Goal: Contribute content: Contribute content

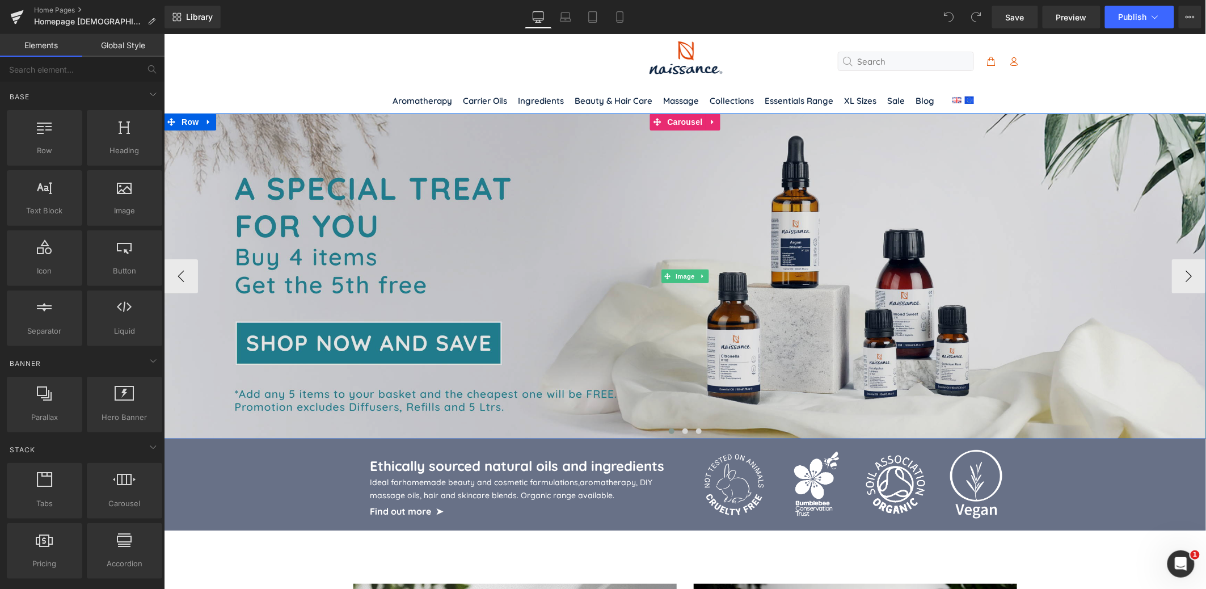
click at [733, 319] on img at bounding box center [684, 276] width 1042 height 326
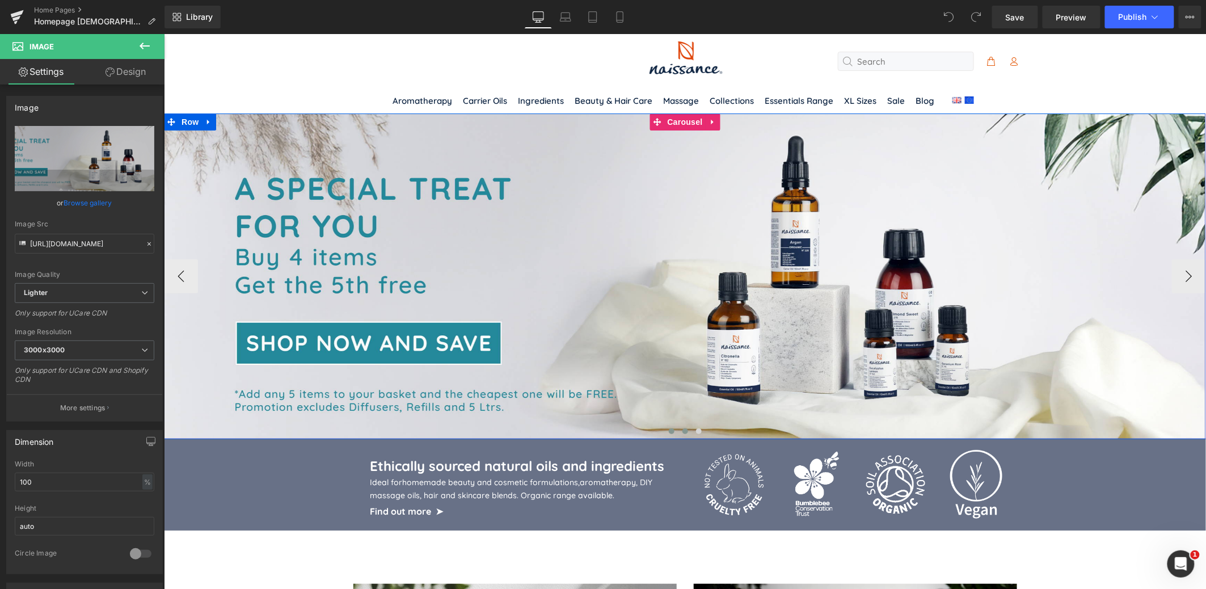
click at [684, 433] on span at bounding box center [685, 431] width 6 height 6
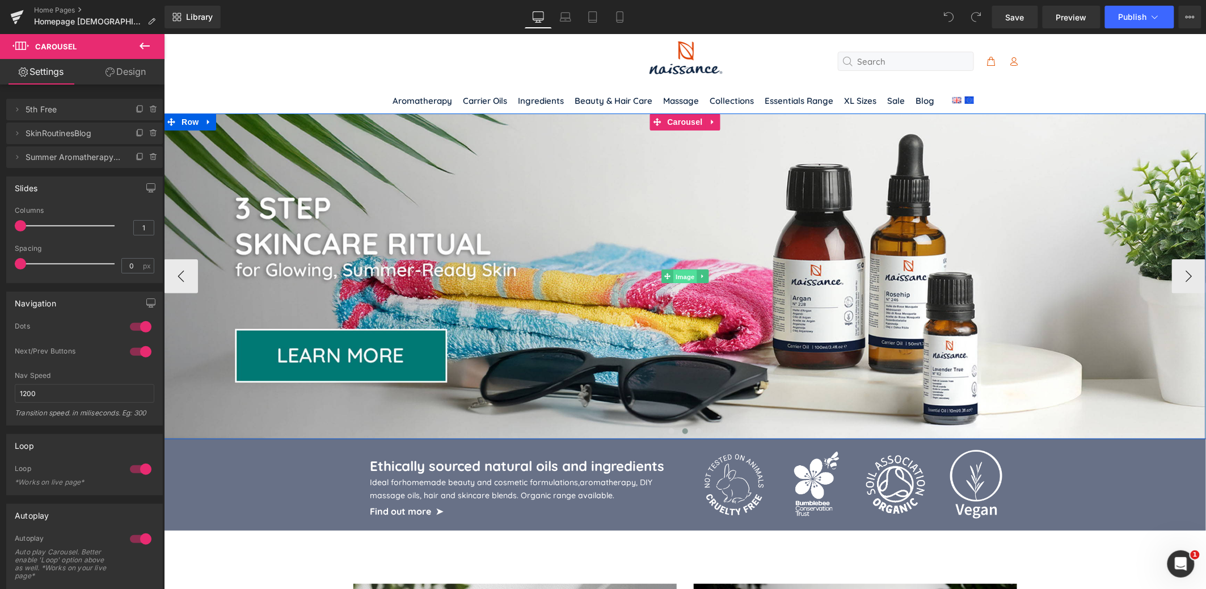
click at [683, 276] on span "Image" at bounding box center [685, 276] width 24 height 14
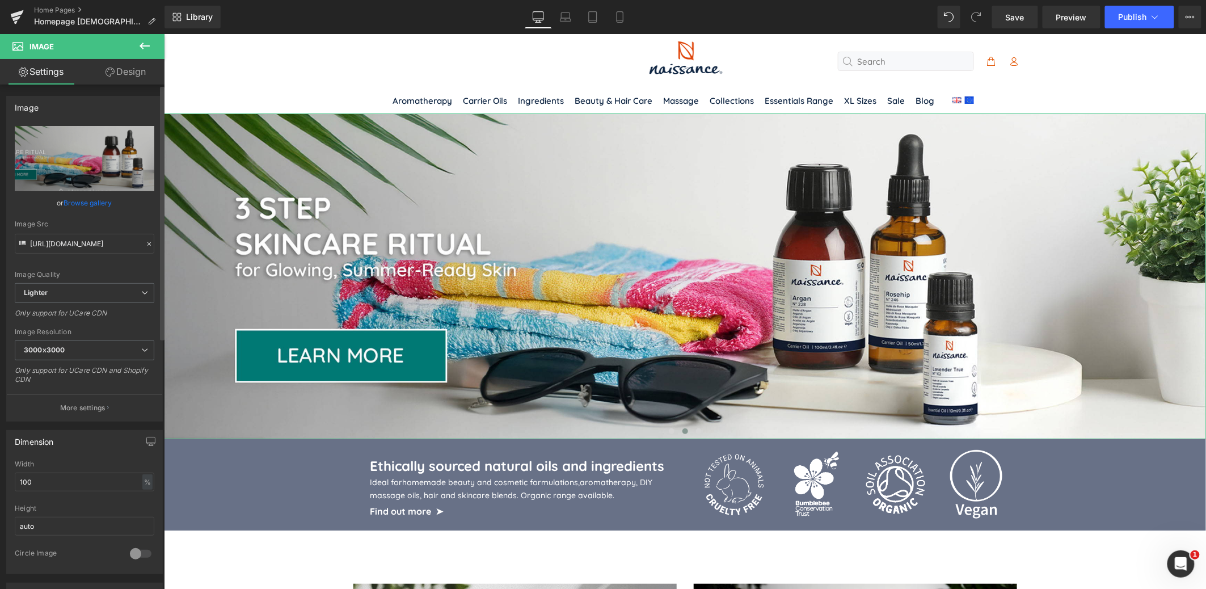
click at [77, 203] on link "Browse gallery" at bounding box center [88, 203] width 48 height 20
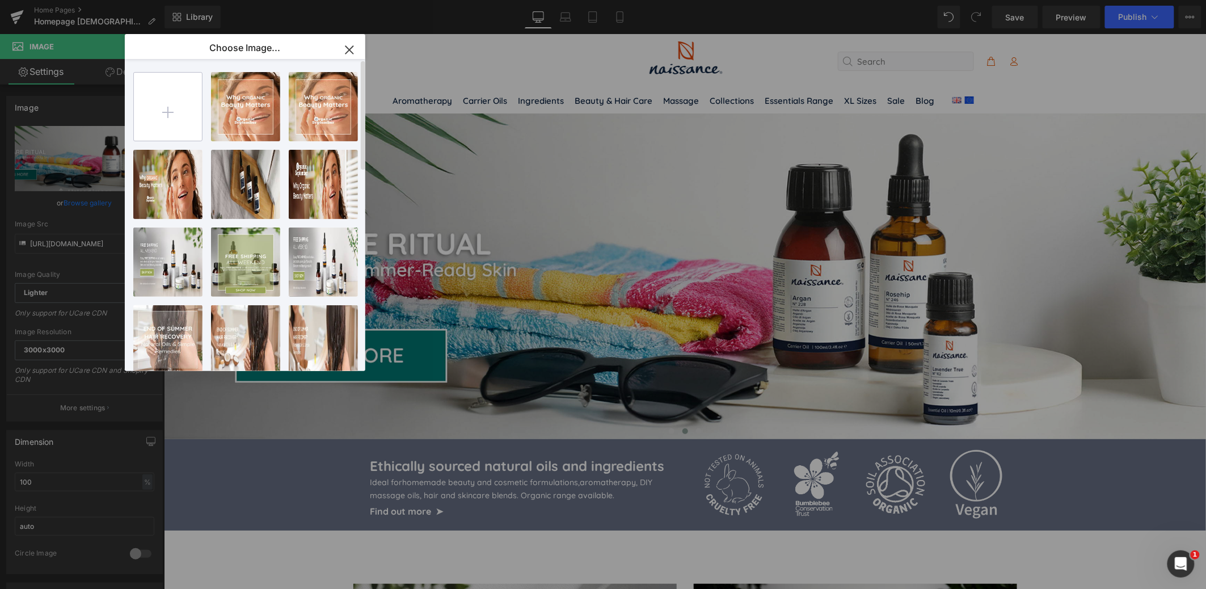
click at [167, 107] on input "file" at bounding box center [168, 107] width 68 height 68
type input "C:\fakepath\NSS_organic_september_dtp.jpg"
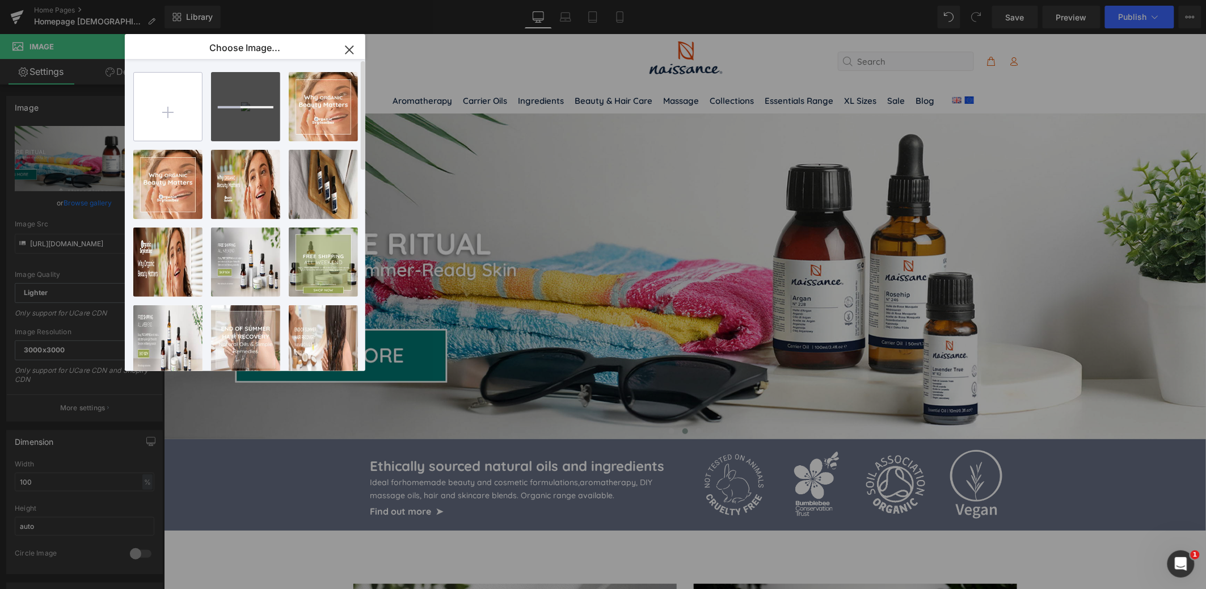
click at [167, 112] on input "file" at bounding box center [168, 107] width 68 height 68
type input "C:\fakepath\NSS_organic_september_mbl.jpg"
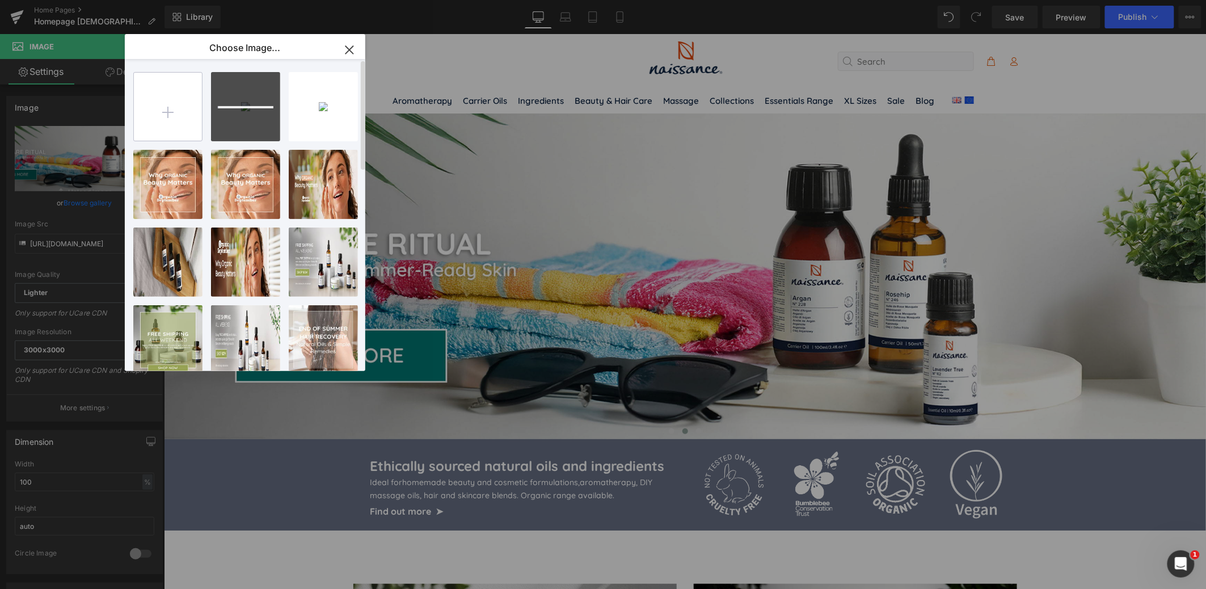
click at [163, 113] on input "file" at bounding box center [168, 107] width 68 height 68
type input "C:\fakepath\NSS_organic_september_tbt.jpg"
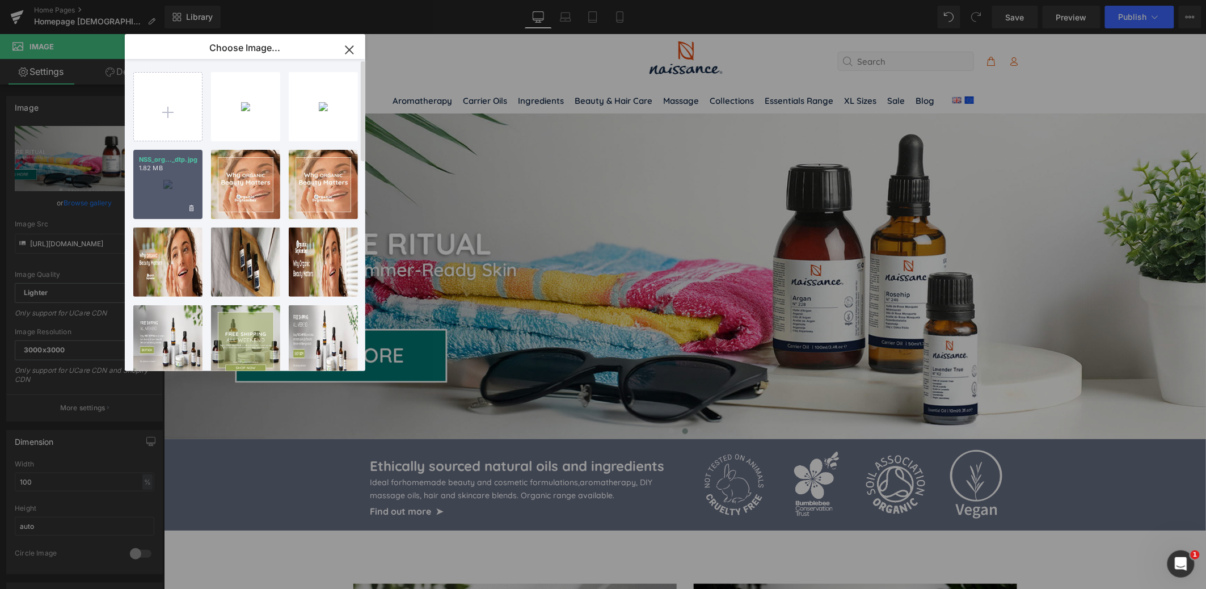
click at [162, 186] on div "NSS_org..._dtp.jpg 1.82 MB" at bounding box center [167, 184] width 69 height 69
type input "[URL][DOMAIN_NAME]"
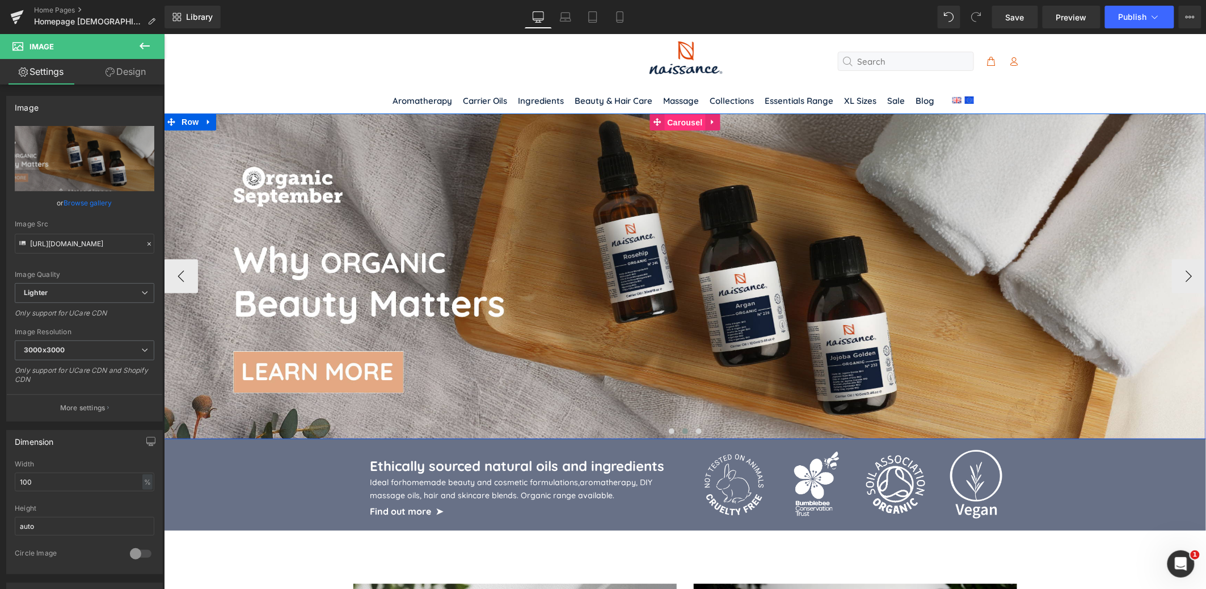
click at [687, 119] on span "Carousel" at bounding box center [684, 121] width 41 height 17
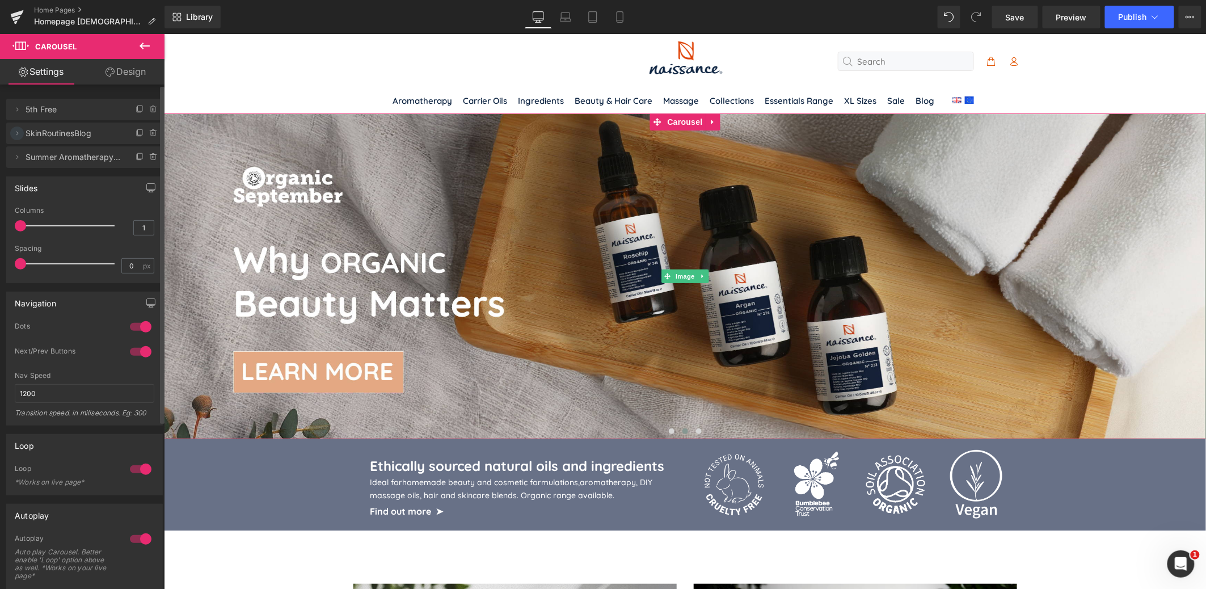
click at [18, 133] on icon at bounding box center [17, 133] width 2 height 4
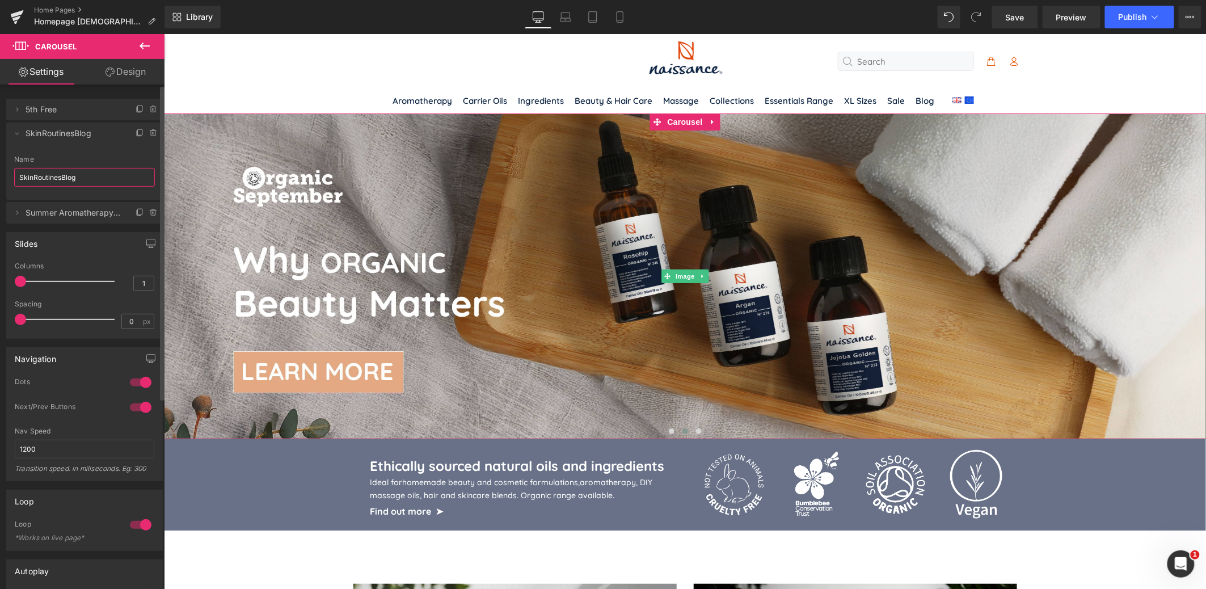
drag, startPoint x: 60, startPoint y: 178, endPoint x: 12, endPoint y: 178, distance: 48.2
click at [12, 178] on div "SkinRoutinesBlog Name SkinRoutinesBlog" at bounding box center [84, 177] width 157 height 44
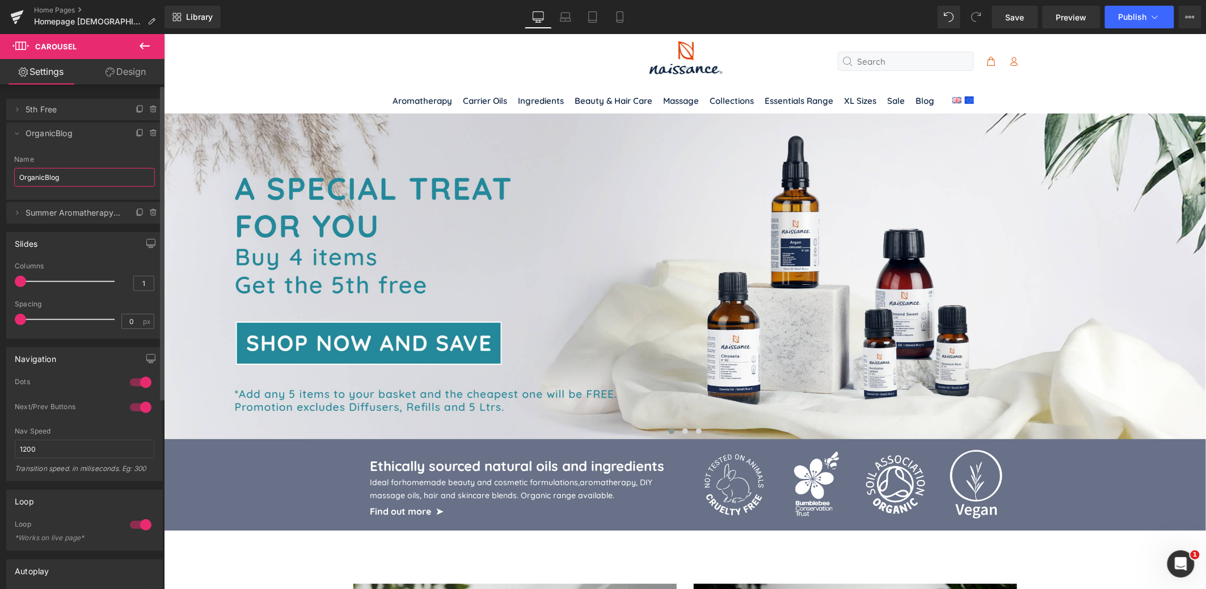
type input "OrganicBlog"
click at [682, 432] on span at bounding box center [685, 431] width 6 height 6
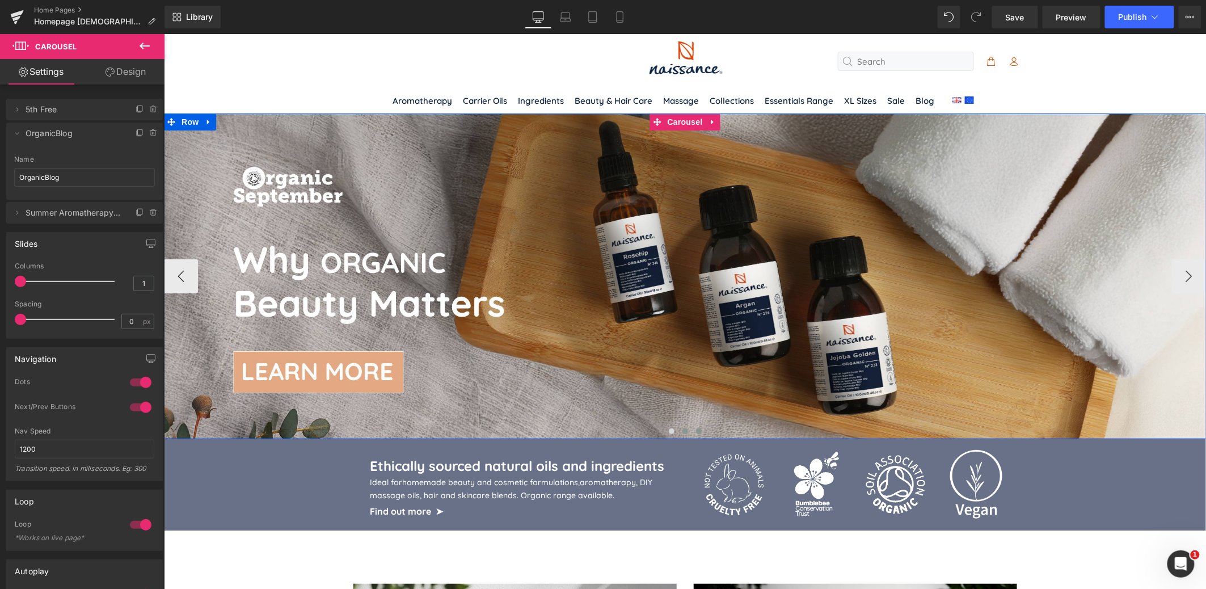
click at [700, 431] on span at bounding box center [698, 431] width 6 height 6
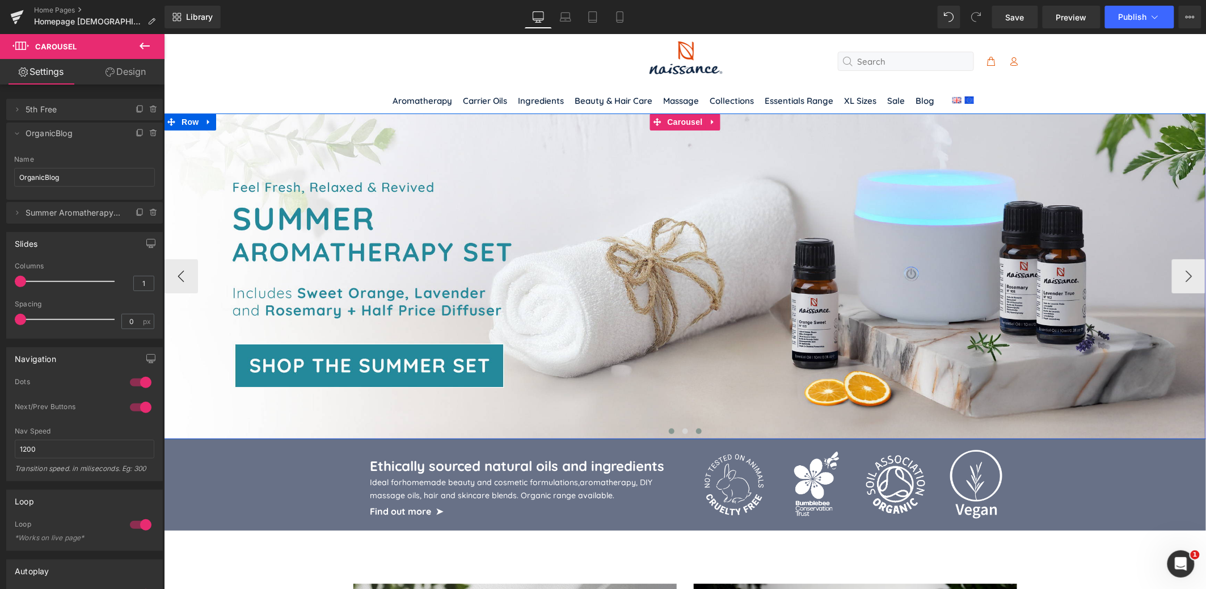
click at [669, 431] on span at bounding box center [671, 431] width 6 height 6
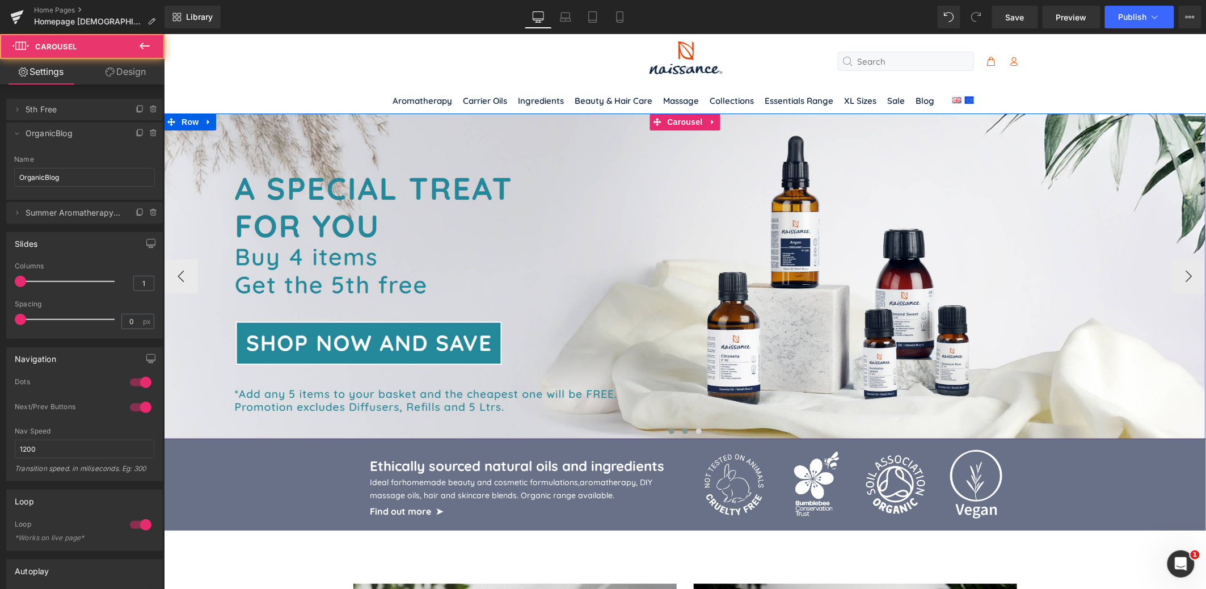
click at [685, 432] on span at bounding box center [685, 431] width 6 height 6
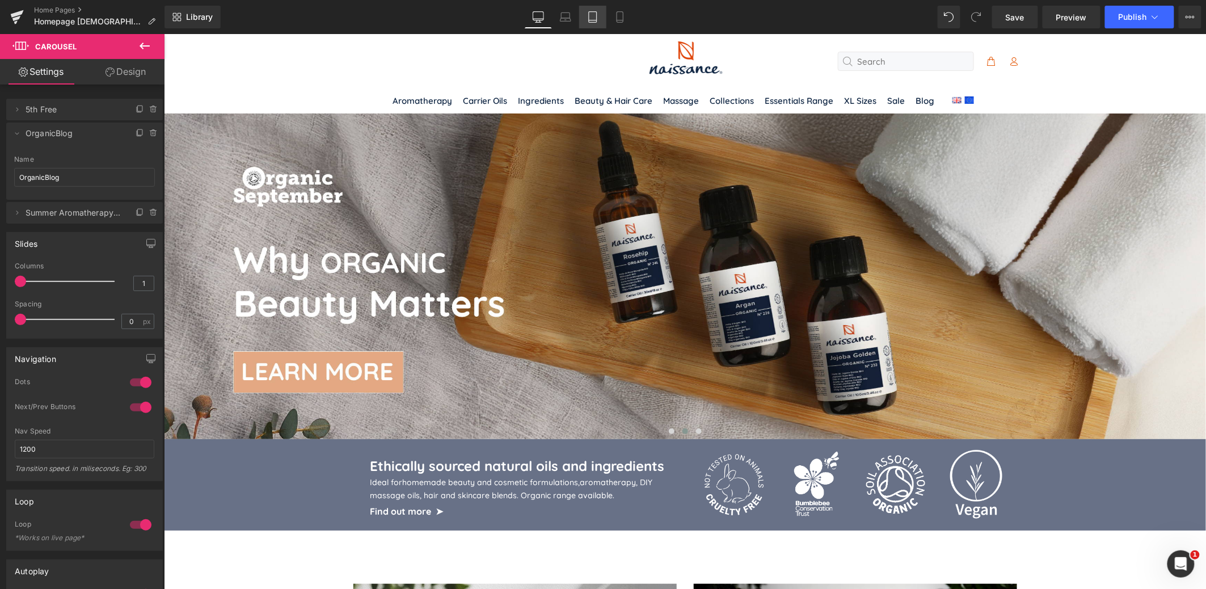
click at [588, 16] on icon at bounding box center [592, 16] width 11 height 11
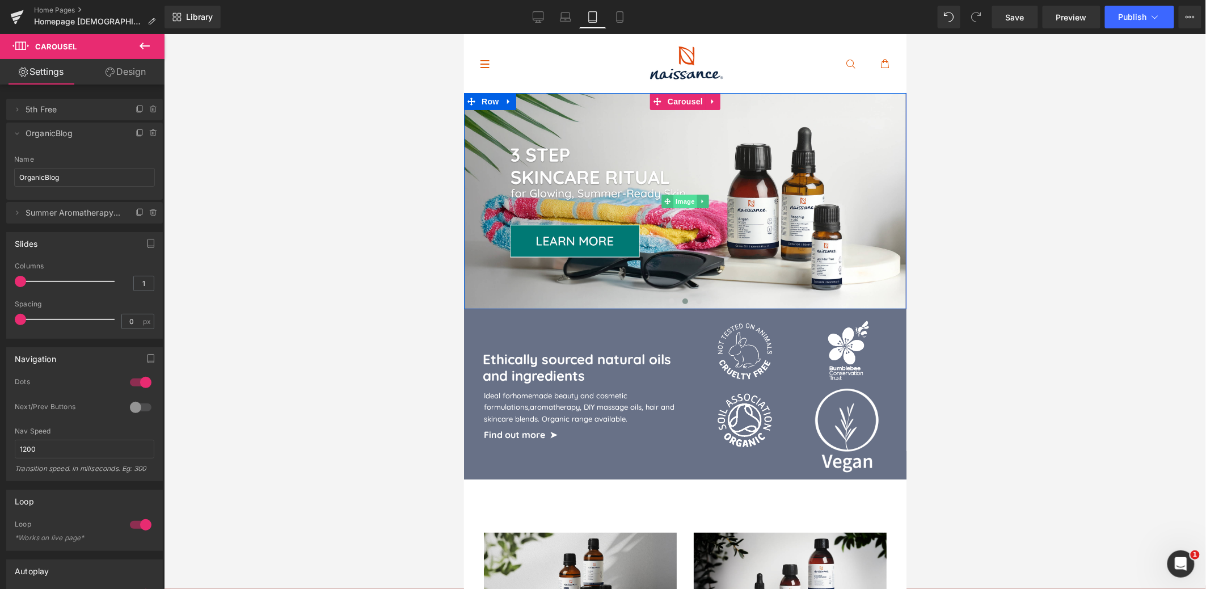
click at [684, 200] on span "Image" at bounding box center [685, 201] width 24 height 14
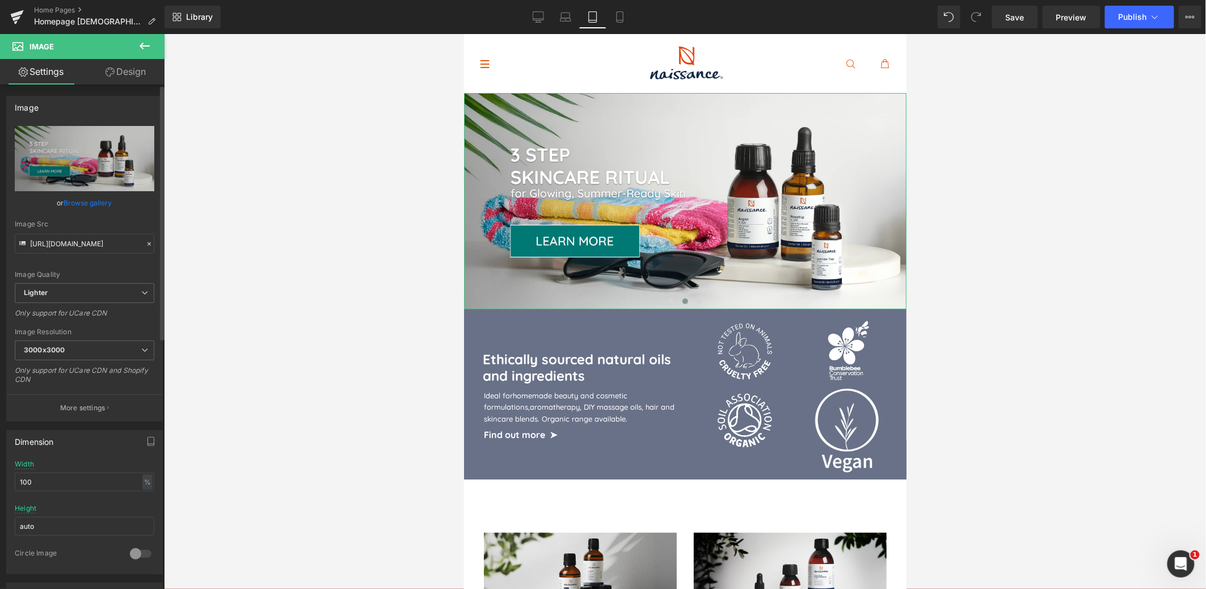
click at [78, 201] on link "Browse gallery" at bounding box center [88, 203] width 48 height 20
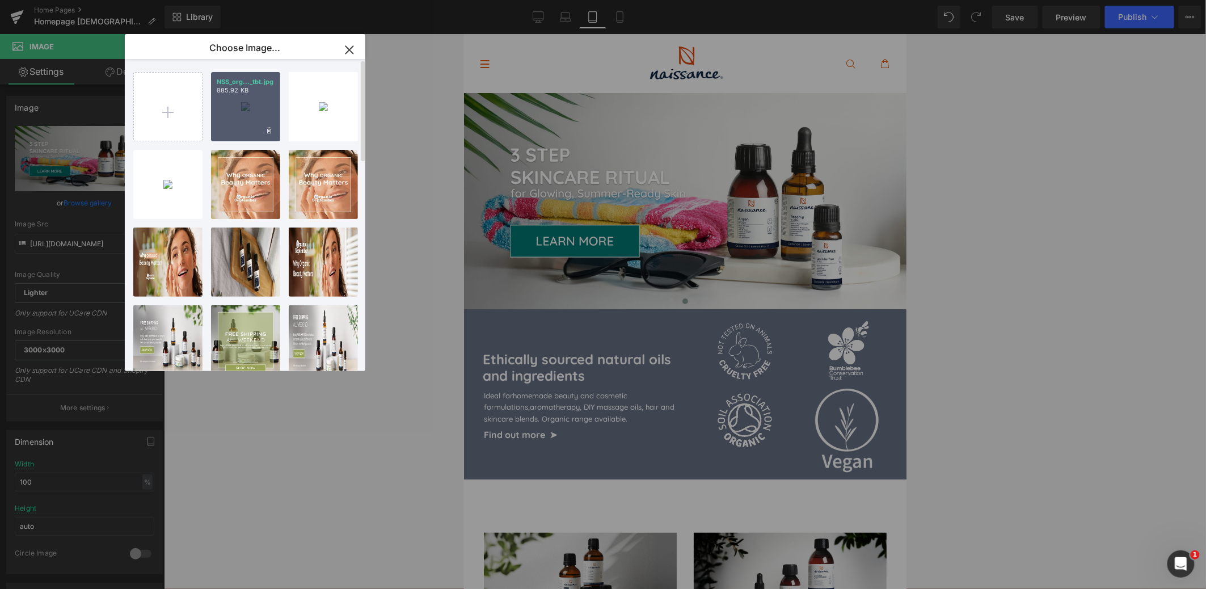
click at [262, 108] on div "NSS_org..._tbt.jpg 885.92 KB" at bounding box center [245, 106] width 69 height 69
type input "[URL][DOMAIN_NAME]"
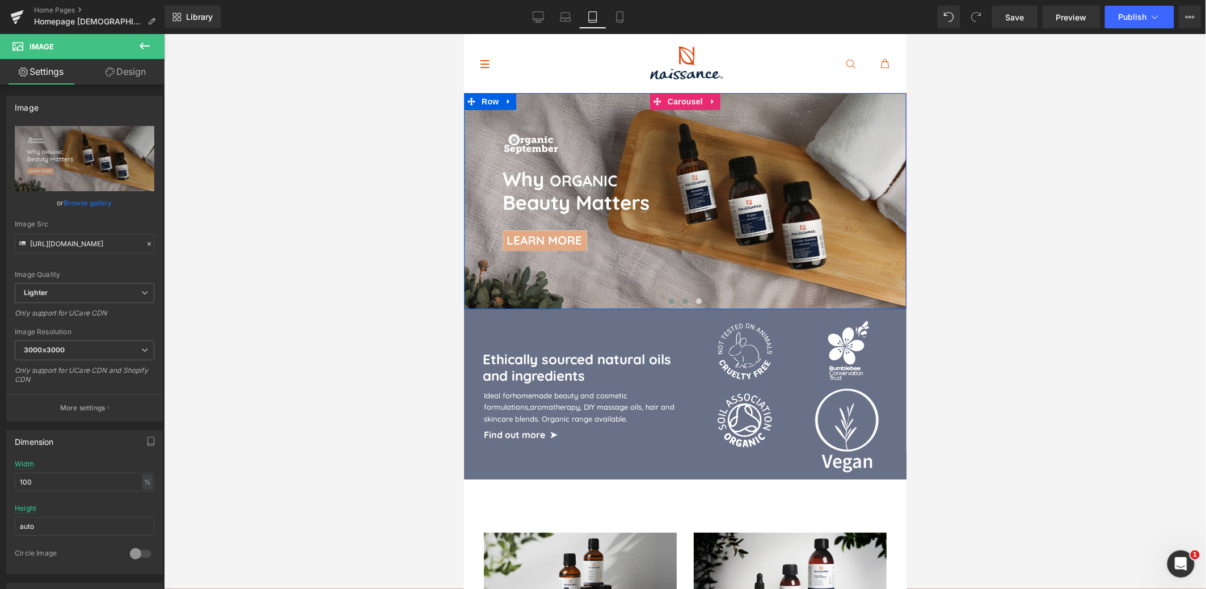
click at [670, 298] on span at bounding box center [671, 301] width 6 height 6
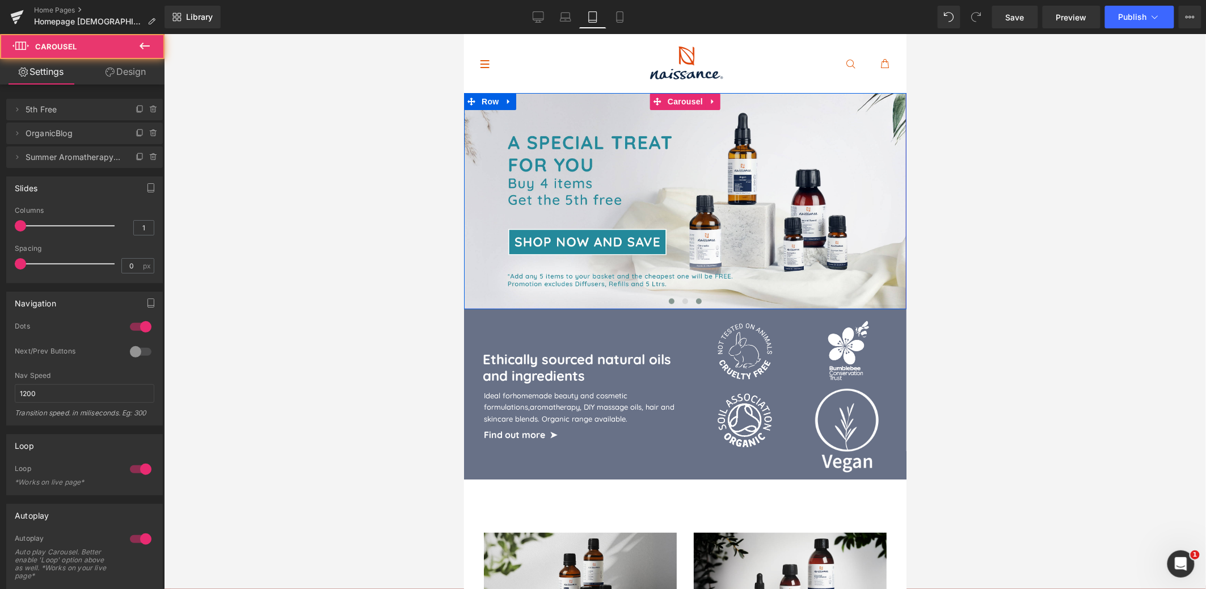
click at [696, 299] on span at bounding box center [698, 301] width 6 height 6
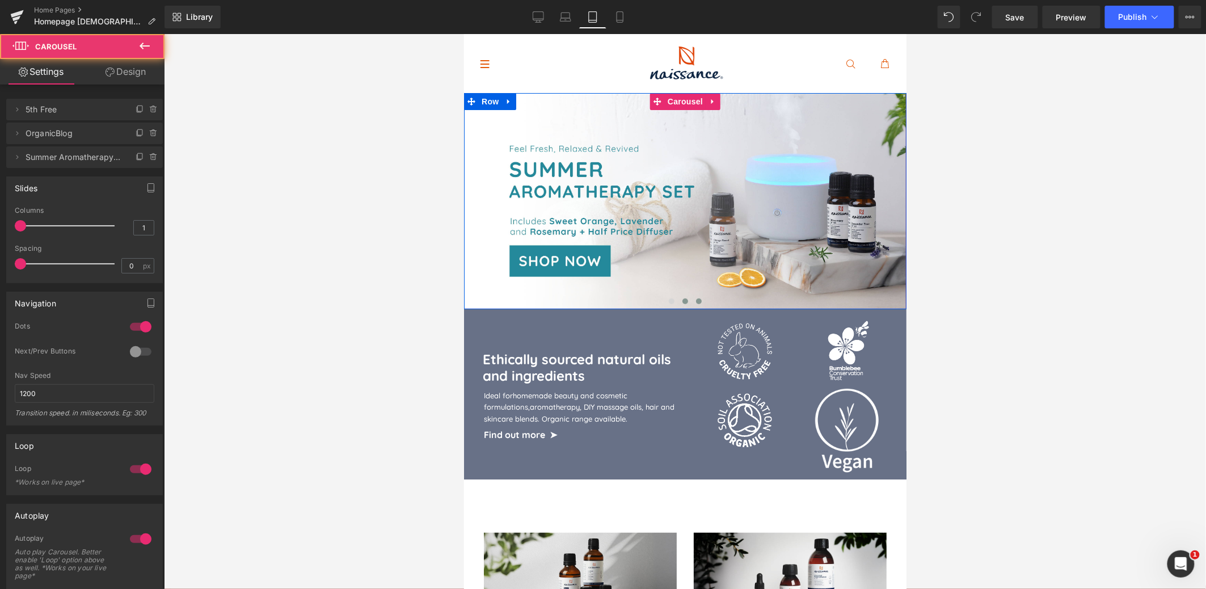
click at [688, 301] on button at bounding box center [685, 300] width 14 height 11
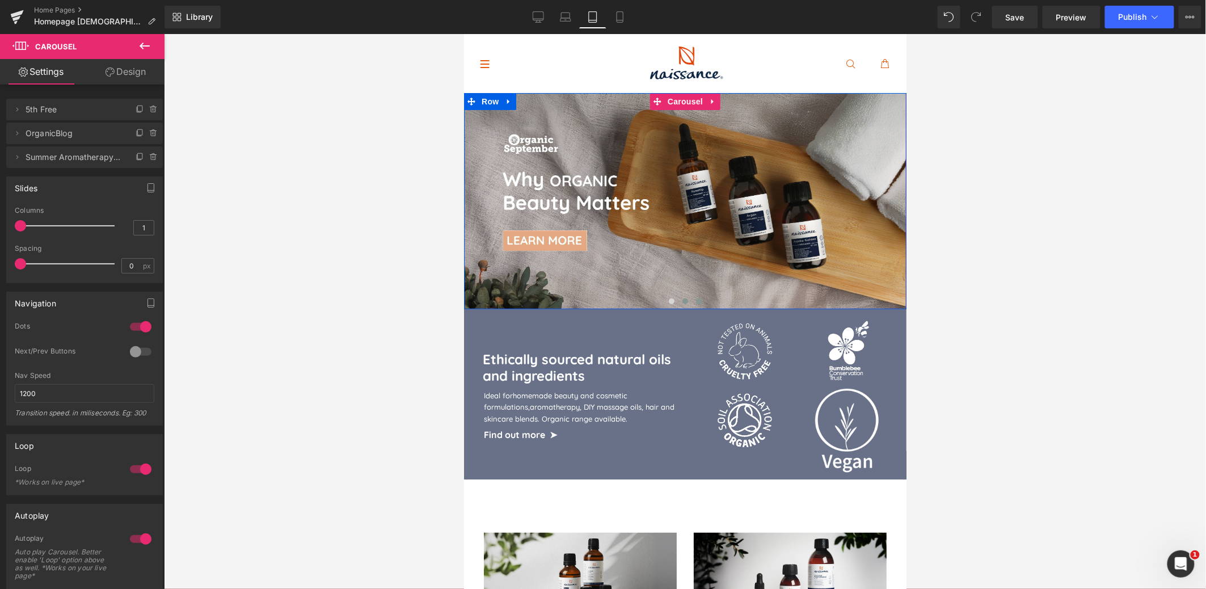
click at [698, 300] on span at bounding box center [698, 301] width 6 height 6
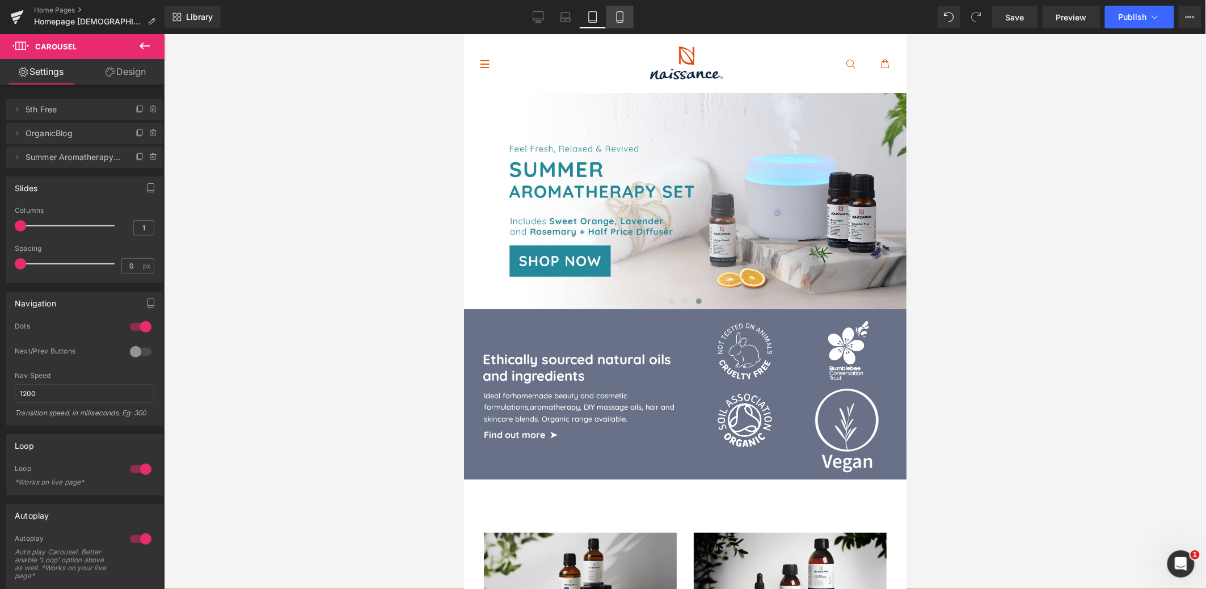
click at [621, 15] on icon at bounding box center [619, 16] width 11 height 11
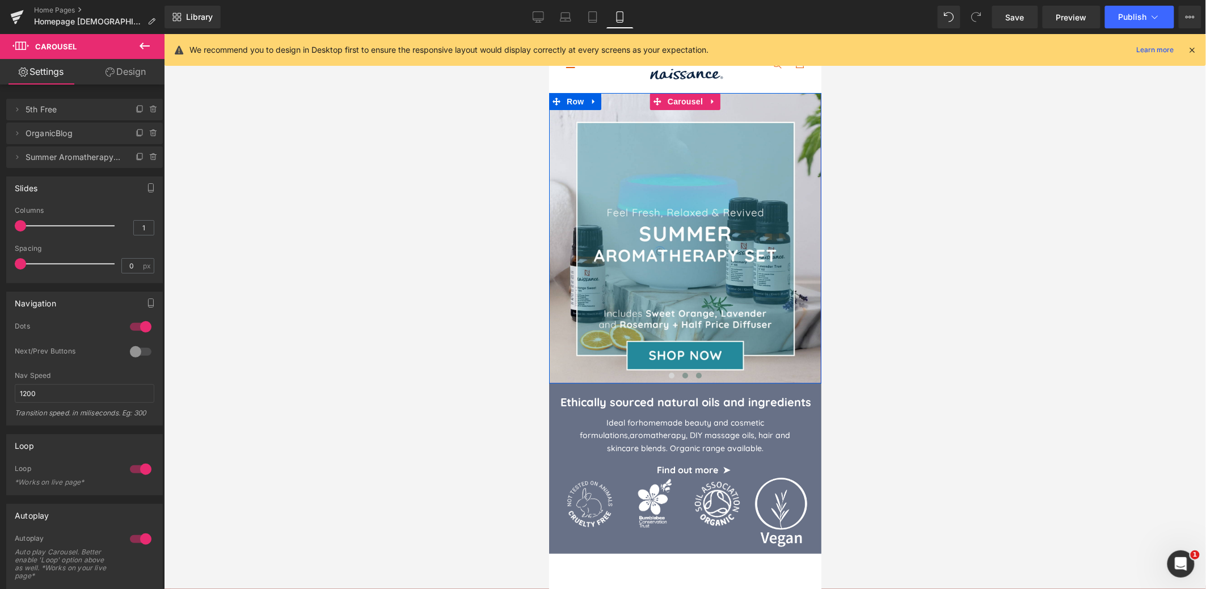
click at [682, 372] on span at bounding box center [685, 375] width 6 height 6
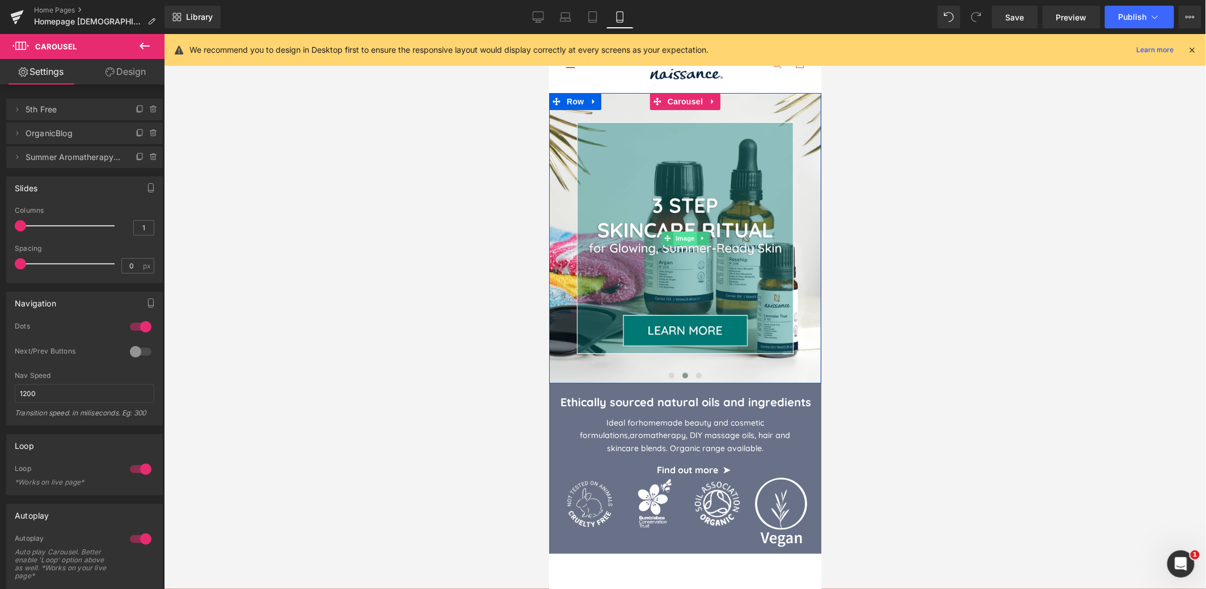
click at [680, 235] on span "Image" at bounding box center [685, 238] width 24 height 14
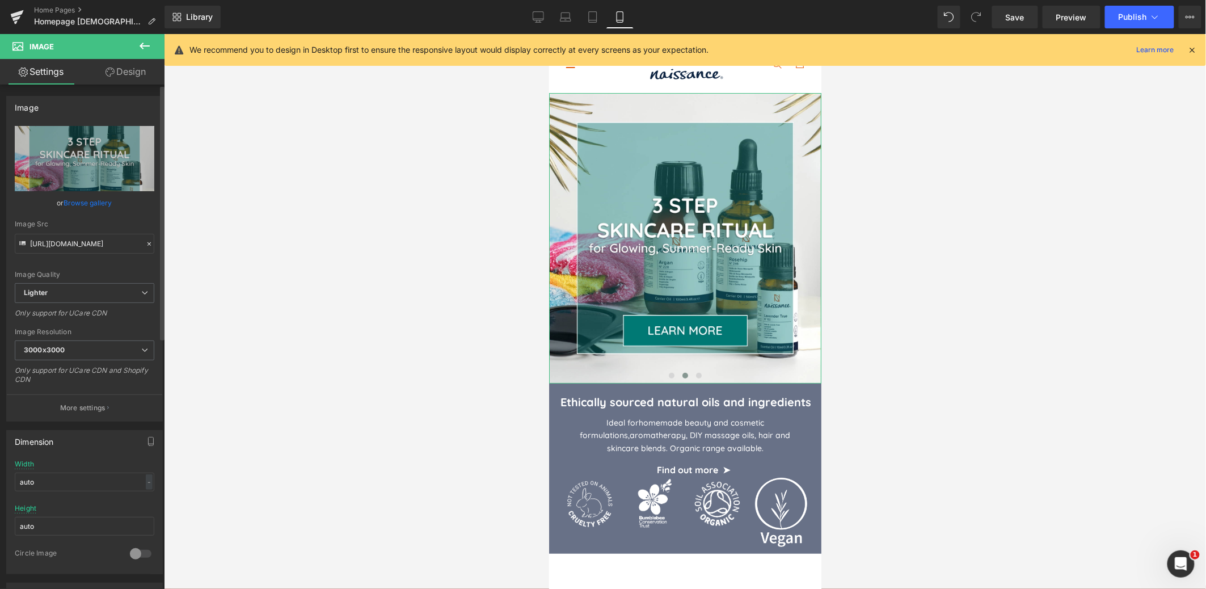
click at [92, 205] on link "Browse gallery" at bounding box center [88, 203] width 48 height 20
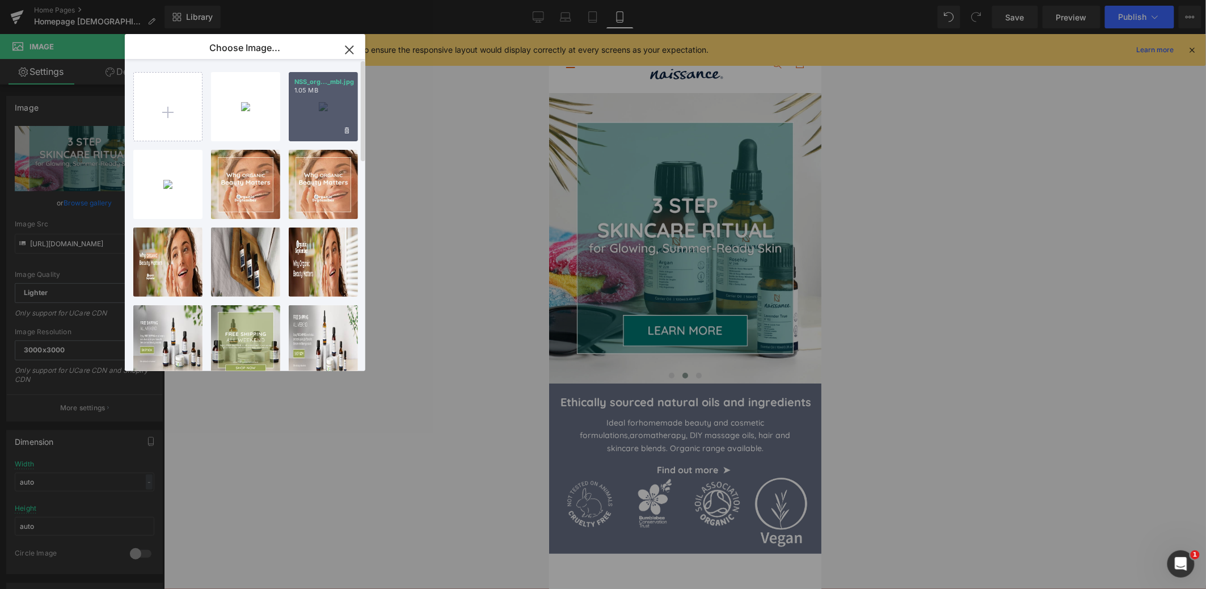
click at [319, 111] on div "NSS_org..._mbl.jpg 1.05 MB" at bounding box center [323, 106] width 69 height 69
type input "[URL][DOMAIN_NAME]"
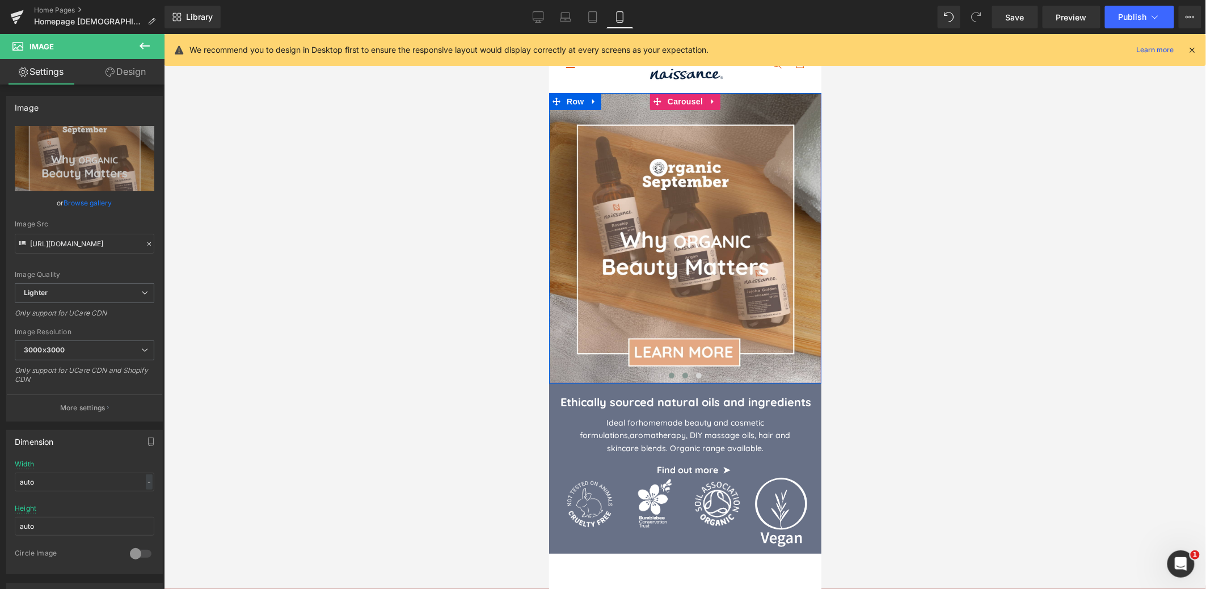
click at [670, 378] on button at bounding box center [671, 374] width 14 height 11
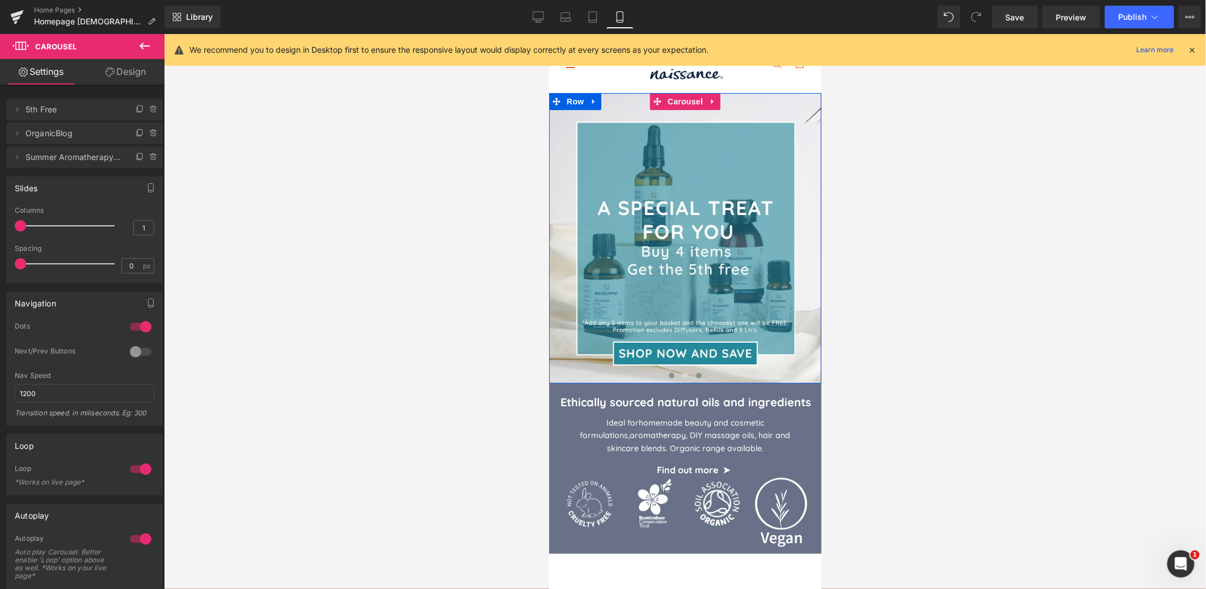
click at [702, 376] on button at bounding box center [698, 374] width 14 height 11
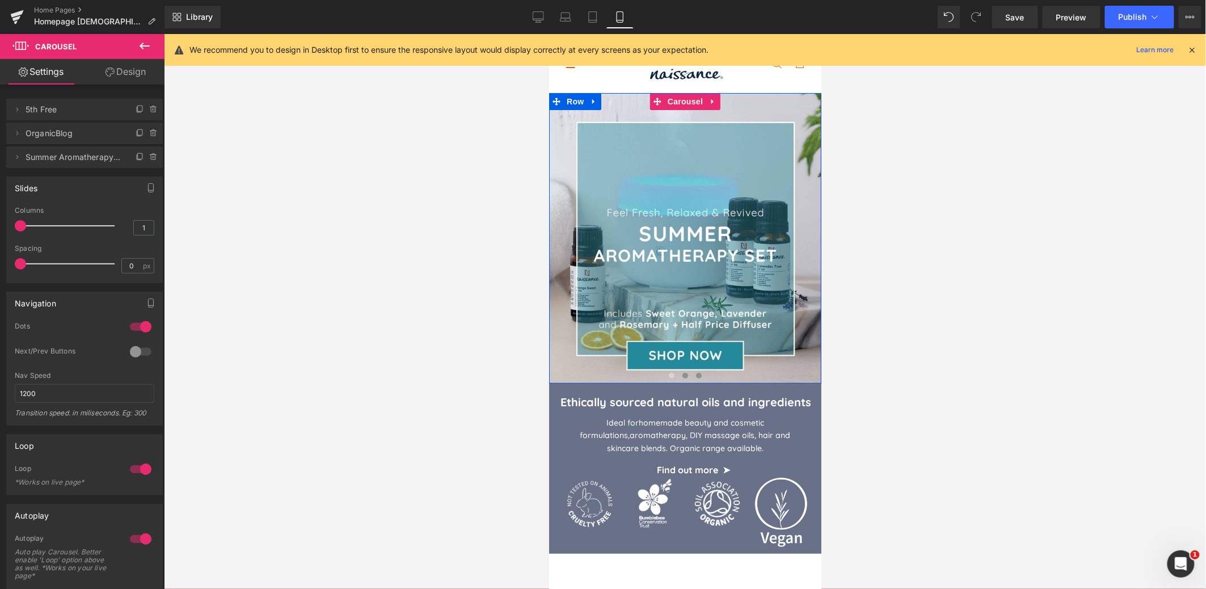
click at [683, 378] on button at bounding box center [685, 374] width 14 height 11
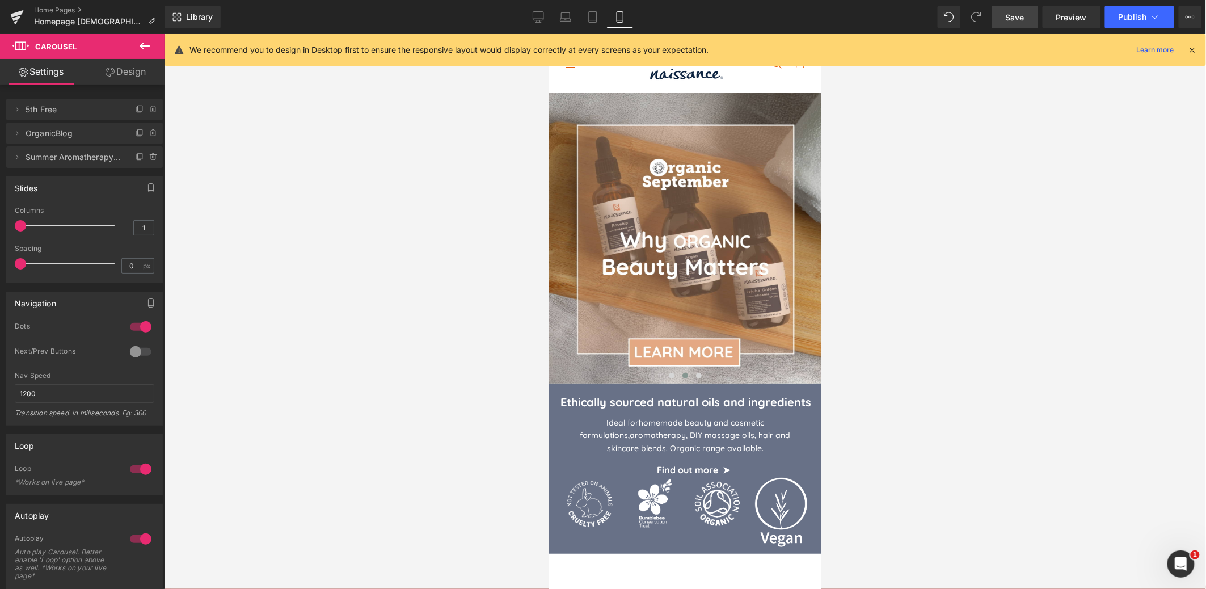
click at [1020, 18] on span "Save" at bounding box center [1015, 17] width 19 height 12
